Goal: Task Accomplishment & Management: Complete application form

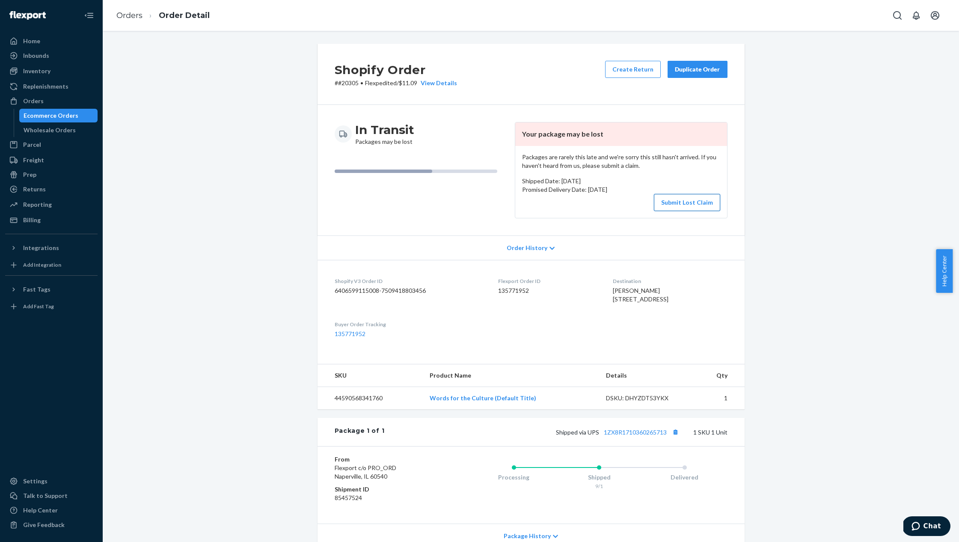
click at [673, 200] on button "Submit Lost Claim" at bounding box center [687, 202] width 66 height 17
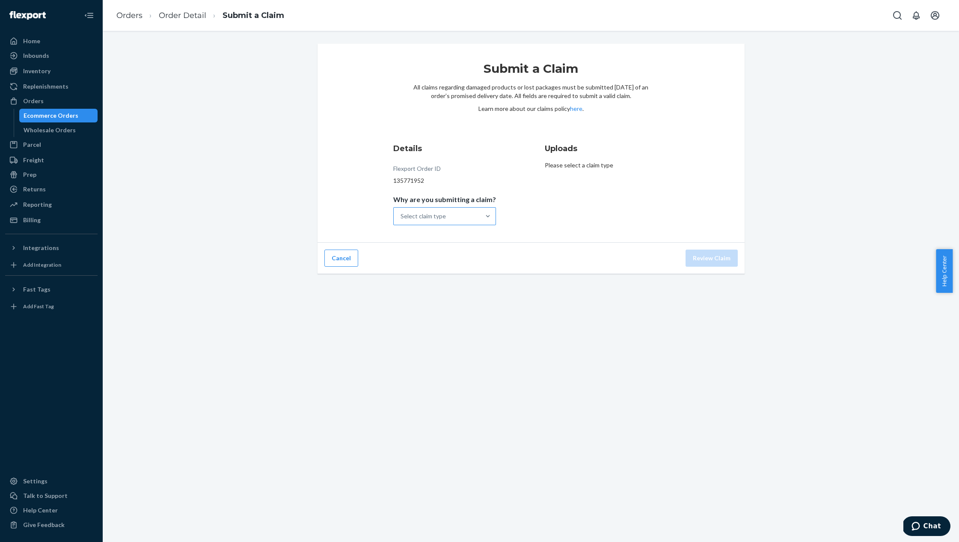
click at [471, 220] on div "Select claim type" at bounding box center [437, 215] width 86 height 17
click at [401, 220] on input "Why are you submitting a claim? Select claim type" at bounding box center [400, 216] width 1 height 9
click at [469, 266] on div "Order with no tracking movement" at bounding box center [444, 259] width 99 height 26
click at [401, 220] on input "Why are you submitting a claim? option Order with no tracking movement focused,…" at bounding box center [400, 216] width 1 height 9
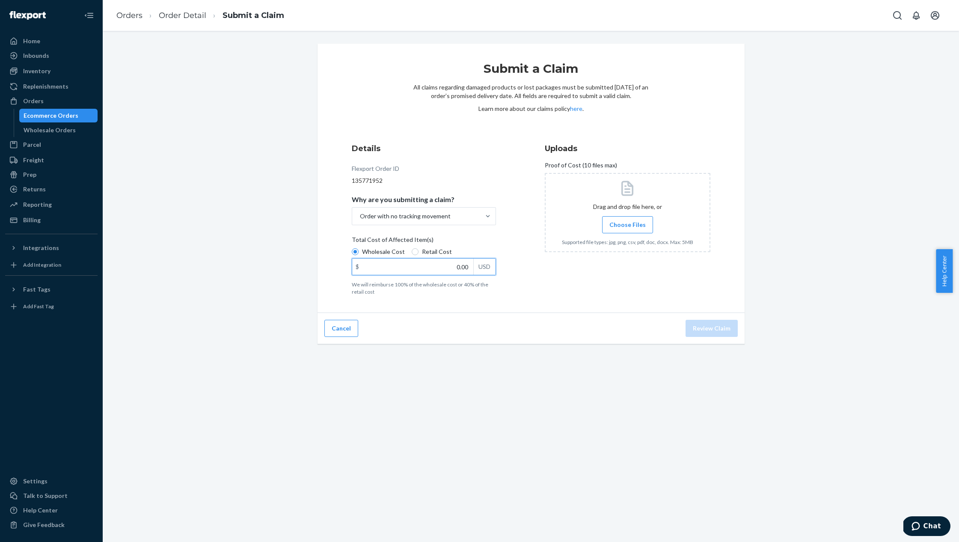
click at [437, 267] on input "0.00" at bounding box center [412, 266] width 121 height 16
type input "3.61"
click at [709, 323] on button "Review Claim" at bounding box center [711, 328] width 52 height 17
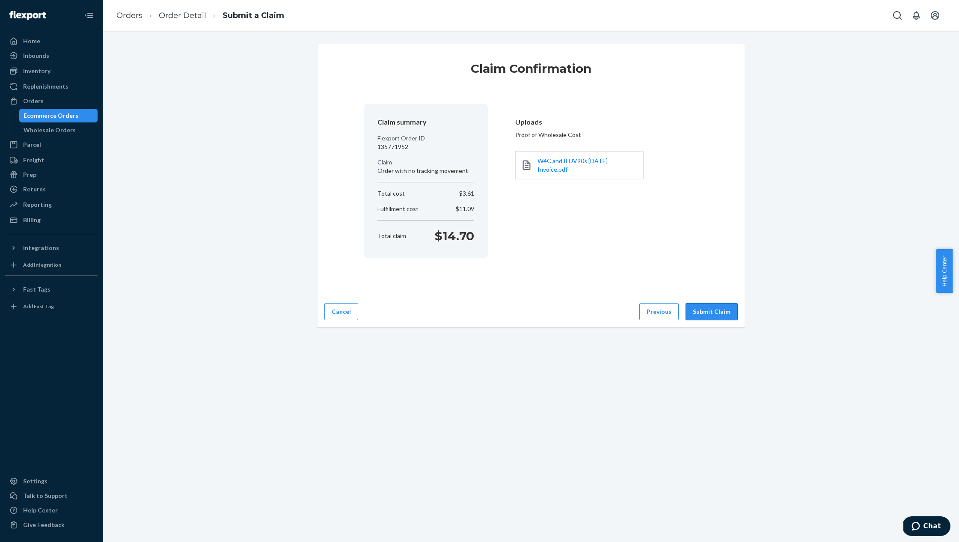
click at [714, 313] on button "Submit Claim" at bounding box center [711, 311] width 52 height 17
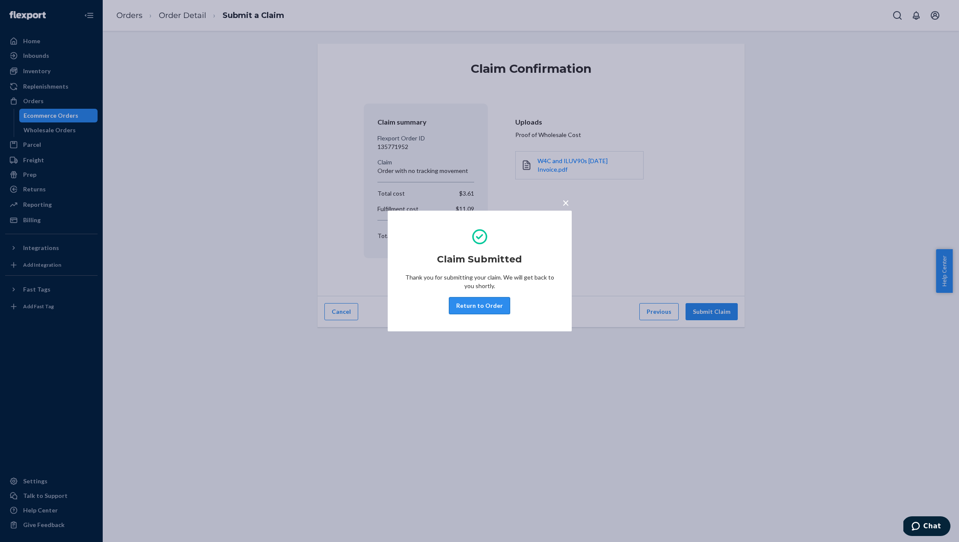
click at [503, 301] on button "Return to Order" at bounding box center [479, 305] width 61 height 17
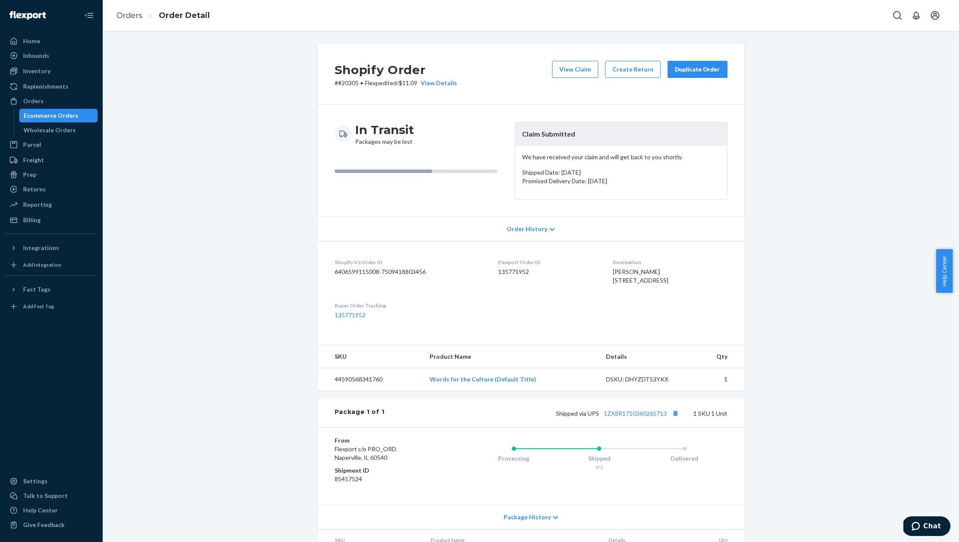
click at [68, 117] on div "Ecommerce Orders" at bounding box center [51, 115] width 55 height 9
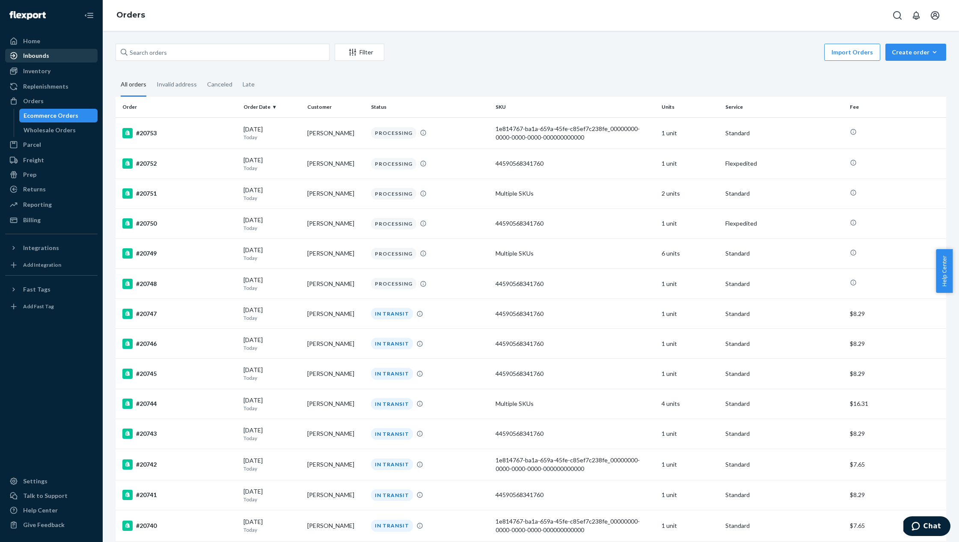
click at [57, 62] on link "Inbounds" at bounding box center [51, 56] width 92 height 14
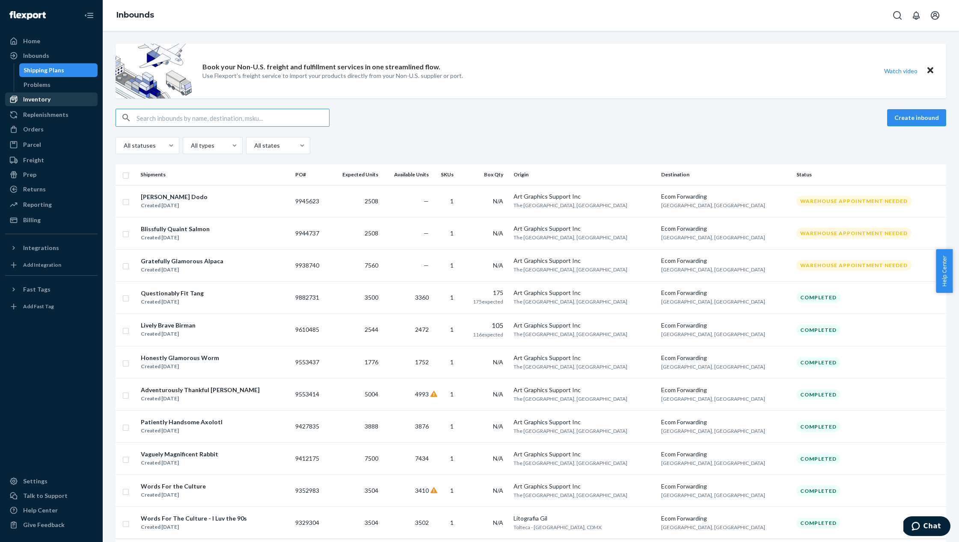
click at [38, 94] on div "Inventory" at bounding box center [51, 99] width 91 height 12
